Goal: Obtain resource: Obtain resource

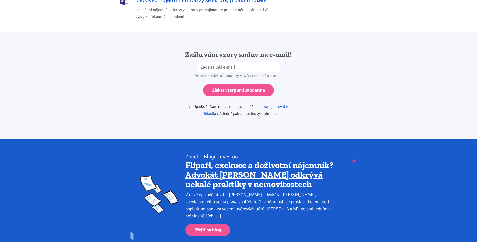
scroll to position [805, 0]
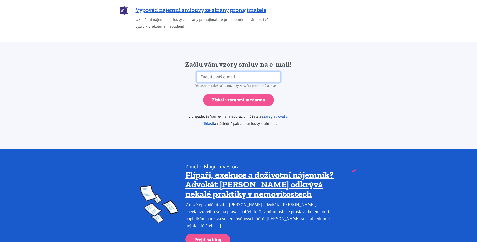
click at [243, 72] on input "email" at bounding box center [239, 77] width 84 height 11
type input "[PERSON_NAME][EMAIL_ADDRESS][DOMAIN_NAME]"
click at [336, 65] on div "Zašlu vám vzory smluv na e-mail! [PERSON_NAME][EMAIL_ADDRESS][DOMAIN_NAME] HP O…" at bounding box center [239, 96] width 272 height 72
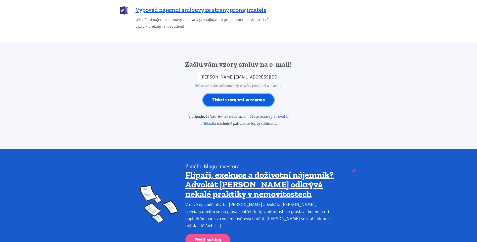
click at [234, 94] on input "Získat vzory smluv zdarma" at bounding box center [238, 100] width 71 height 12
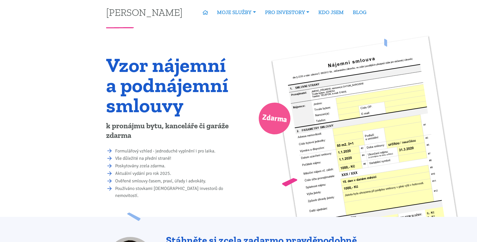
scroll to position [0, 0]
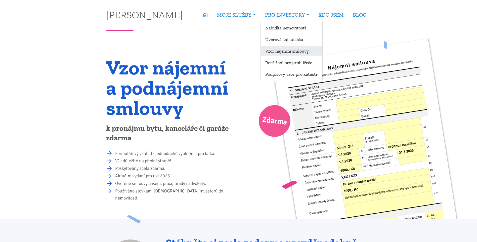
click at [266, 49] on link "Vzor nájemní smlouvy" at bounding box center [292, 50] width 62 height 9
